Goal: Transaction & Acquisition: Purchase product/service

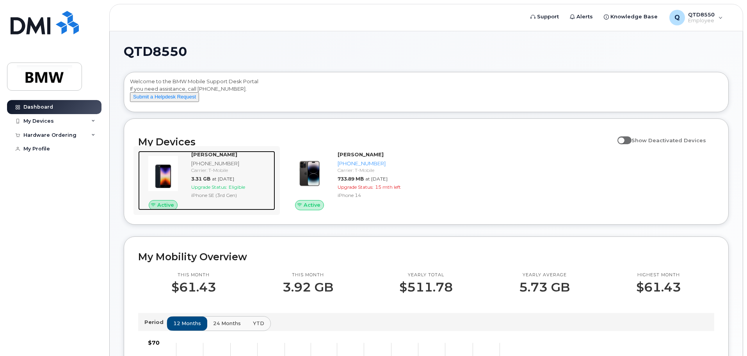
click at [182, 167] on div at bounding box center [163, 173] width 50 height 45
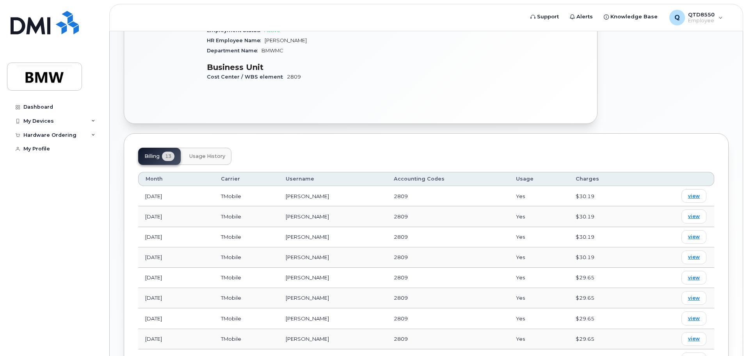
scroll to position [195, 0]
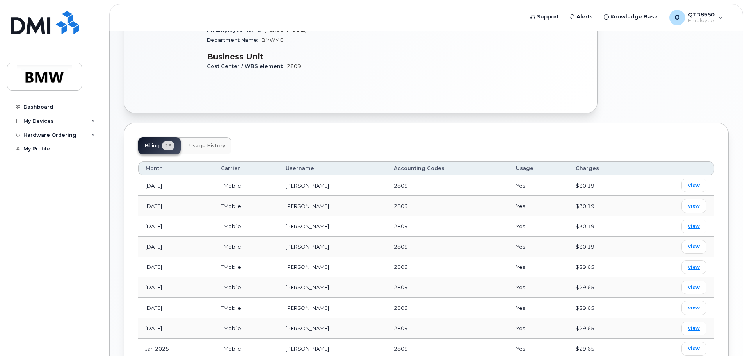
click at [203, 143] on span "Usage History" at bounding box center [207, 146] width 36 height 6
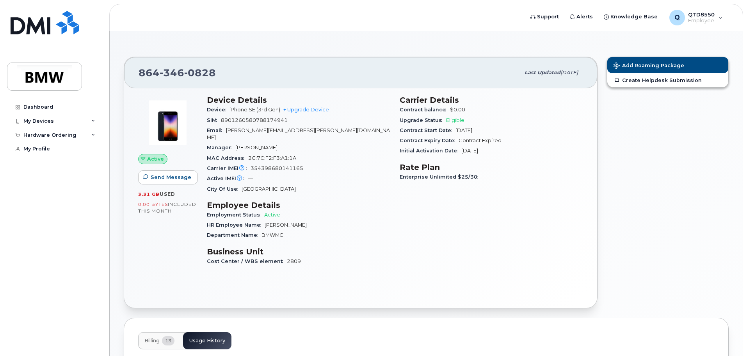
scroll to position [0, 0]
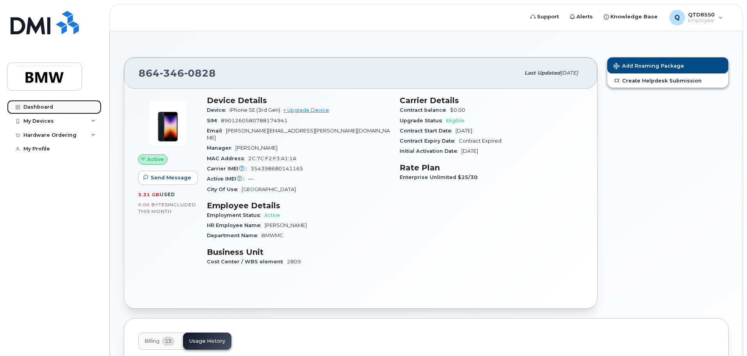
click at [45, 107] on div "Dashboard" at bounding box center [38, 107] width 30 height 6
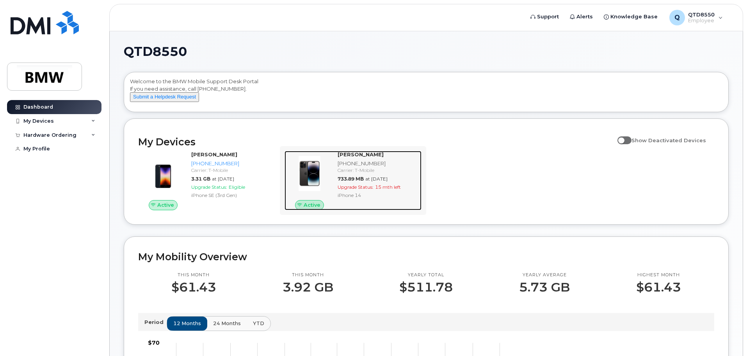
click at [359, 173] on div "Carrier: T-Mobile" at bounding box center [378, 170] width 81 height 7
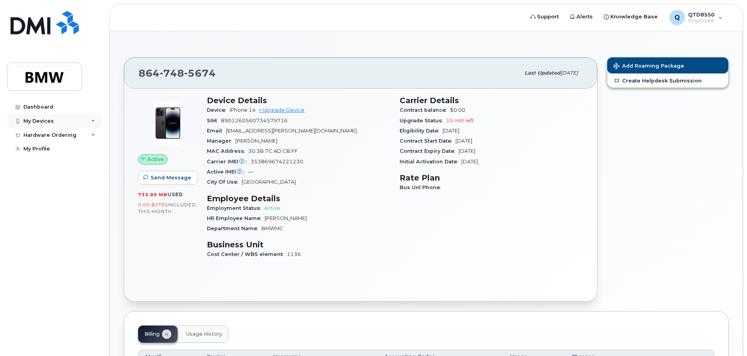
click at [50, 123] on div "My Devices" at bounding box center [38, 121] width 30 height 6
click at [52, 208] on div "Hardware Ordering" at bounding box center [49, 205] width 53 height 6
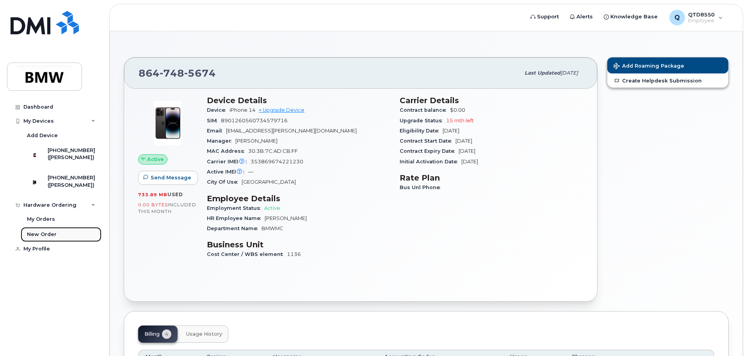
click at [39, 238] on div "New Order" at bounding box center [42, 234] width 30 height 7
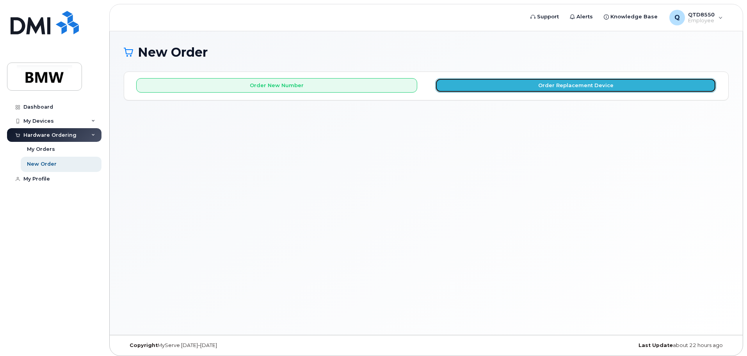
click at [529, 90] on button "Order Replacement Device" at bounding box center [575, 85] width 281 height 14
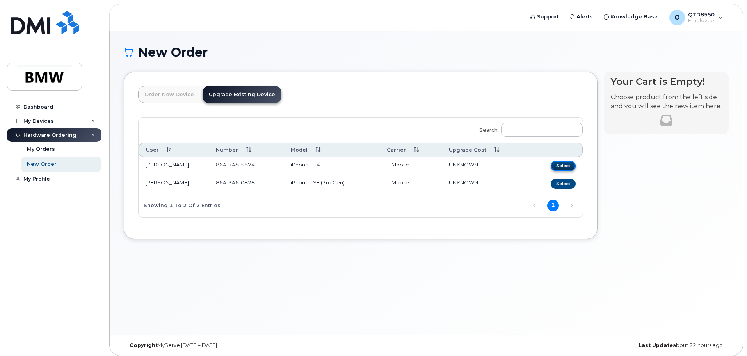
click at [560, 165] on button "Select" at bounding box center [563, 166] width 25 height 10
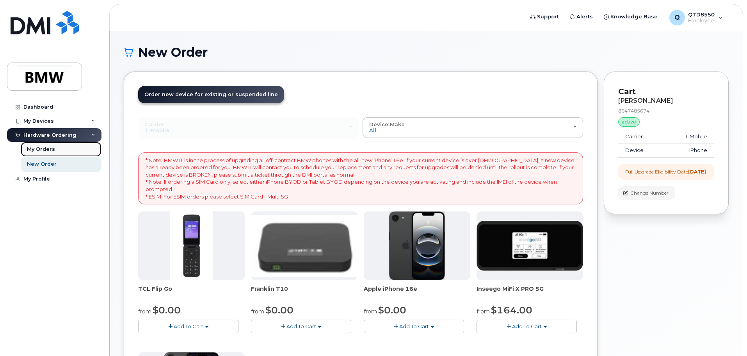
click at [50, 150] on div "My Orders" at bounding box center [41, 149] width 28 height 7
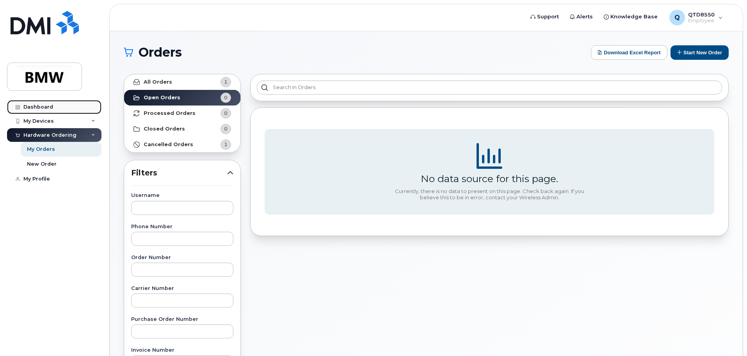
click at [52, 104] on link "Dashboard" at bounding box center [54, 107] width 94 height 14
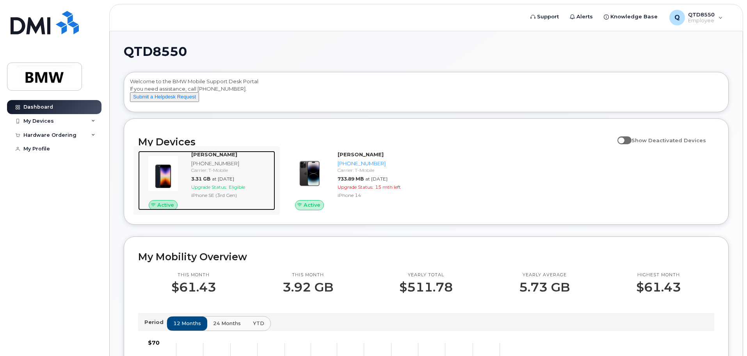
click at [166, 186] on img at bounding box center [162, 173] width 37 height 37
